Goal: Task Accomplishment & Management: Manage account settings

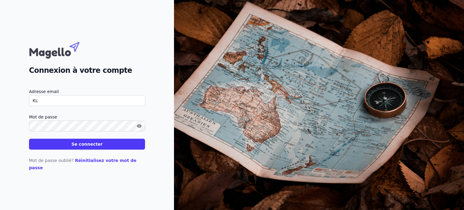
type input "[EMAIL_ADDRESS][DOMAIN_NAME]"
click at [47, 150] on button "Se connecter" at bounding box center [87, 144] width 116 height 11
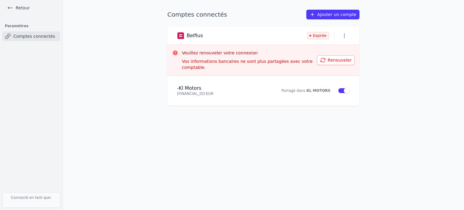
click at [333, 57] on button "Renouveler" at bounding box center [336, 60] width 38 height 10
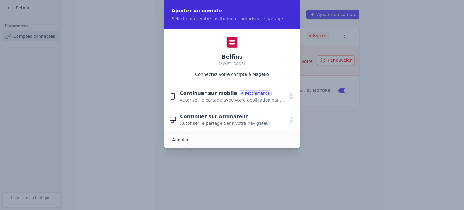
click at [251, 98] on span "Autoriser le partage avec votre application bancaire" at bounding box center [232, 100] width 105 height 6
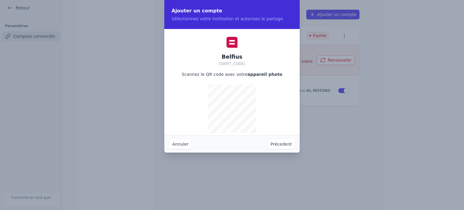
click at [284, 144] on button "Précedent" at bounding box center [281, 144] width 27 height 10
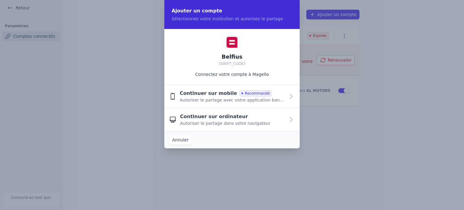
click at [251, 125] on span "Autoriser le partage dans votre navigateur" at bounding box center [225, 123] width 90 height 6
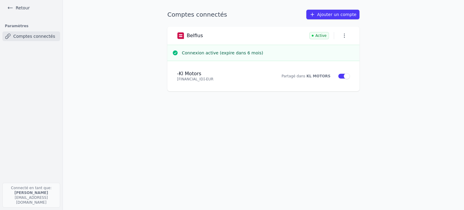
click at [45, 36] on link "Comptes connectés" at bounding box center [31, 36] width 58 height 10
click at [23, 10] on link "Retour" at bounding box center [18, 8] width 27 height 8
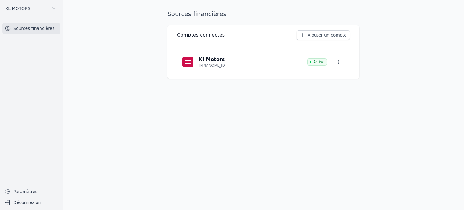
click at [23, 10] on span "KL MOTORS" at bounding box center [17, 8] width 25 height 6
click at [53, 8] on div at bounding box center [232, 105] width 464 height 210
click at [24, 204] on button "Déconnexion" at bounding box center [31, 203] width 58 height 10
